Goal: Task Accomplishment & Management: Use online tool/utility

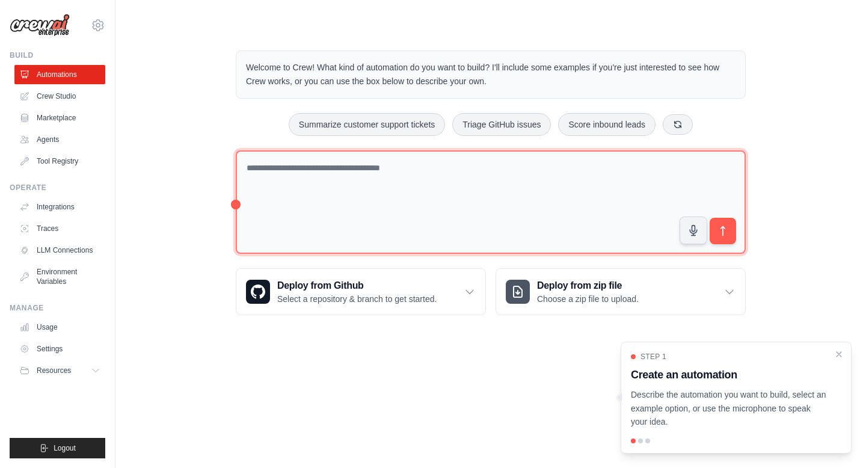
click at [344, 205] on textarea at bounding box center [491, 202] width 510 height 104
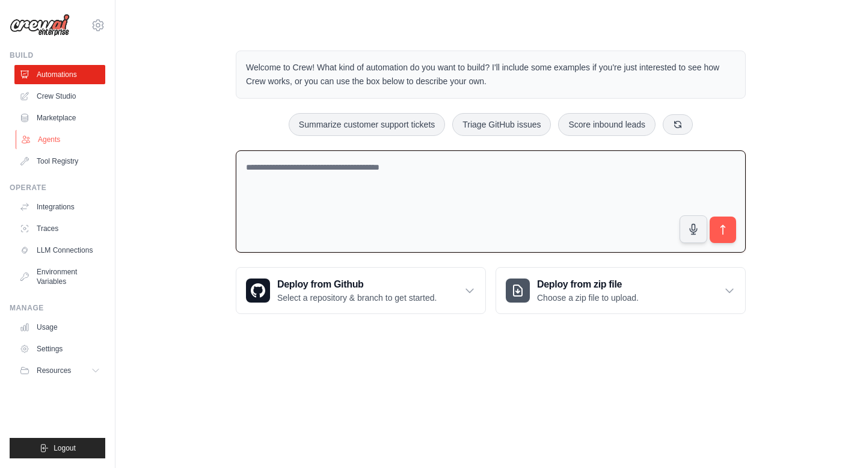
click at [32, 134] on link "Agents" at bounding box center [61, 139] width 91 height 19
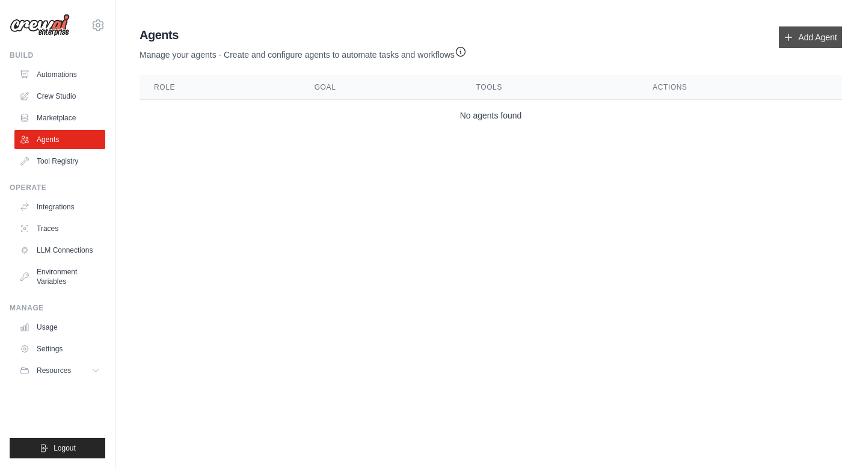
click at [801, 39] on link "Add Agent" at bounding box center [810, 37] width 63 height 22
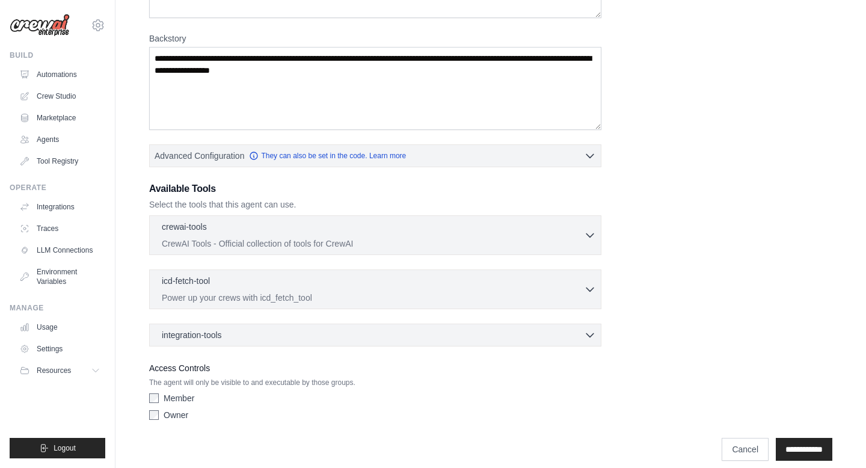
scroll to position [165, 0]
click at [304, 239] on p "CrewAI Tools - Official collection of tools for CrewAI" at bounding box center [373, 244] width 422 height 12
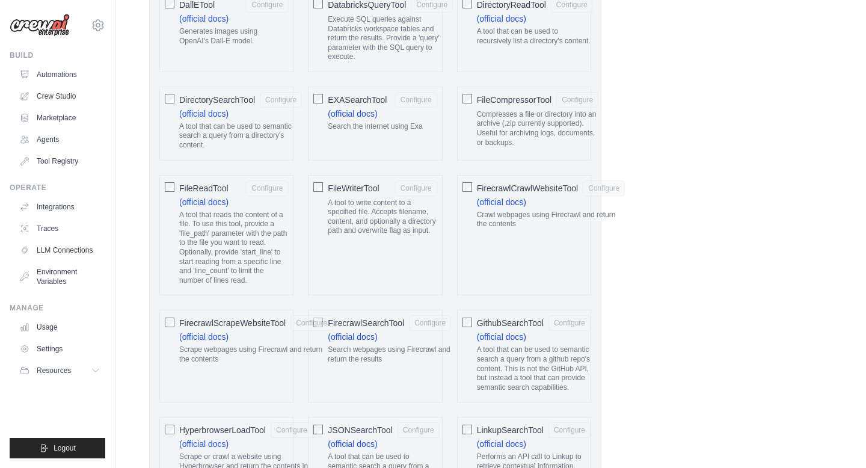
scroll to position [0, 0]
